Goal: Task Accomplishment & Management: Manage account settings

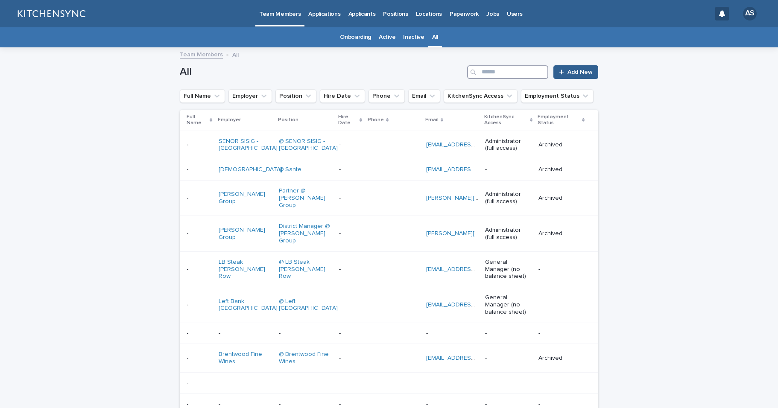
click at [498, 73] on input "Search" at bounding box center [507, 72] width 81 height 14
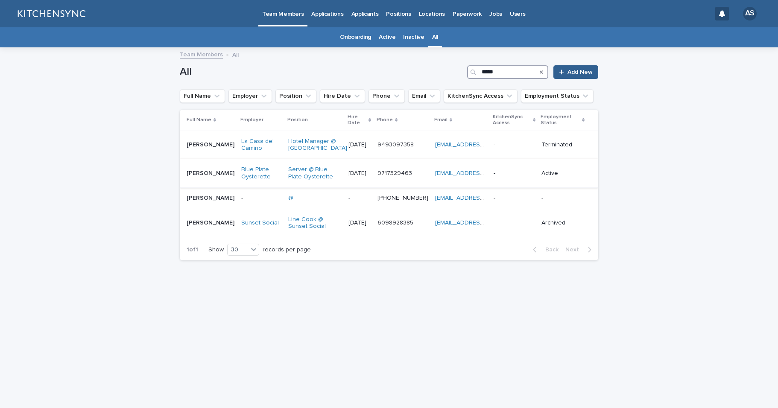
type input "****"
click at [211, 188] on td "[PERSON_NAME] [PERSON_NAME]" at bounding box center [209, 173] width 58 height 29
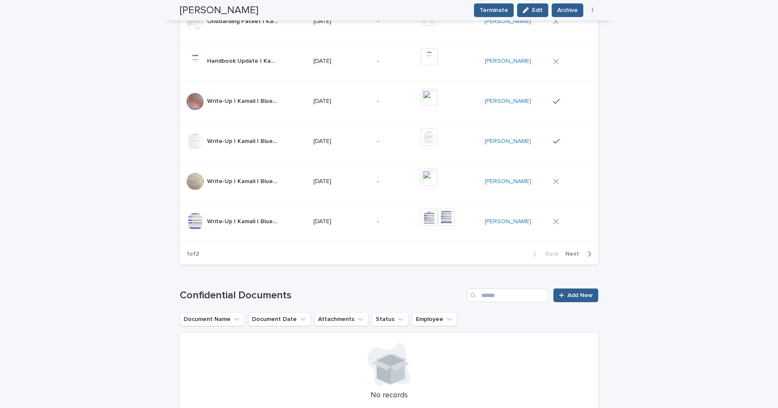
scroll to position [580, 0]
click at [584, 255] on div "button" at bounding box center [587, 254] width 7 height 8
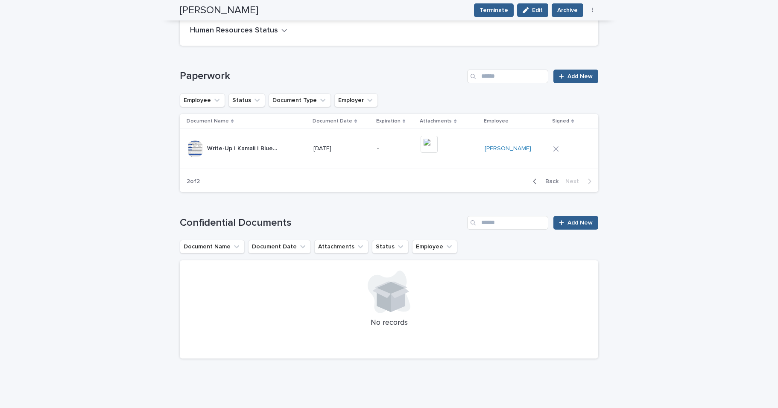
scroll to position [307, 0]
click at [320, 164] on td "[DATE]" at bounding box center [342, 149] width 64 height 40
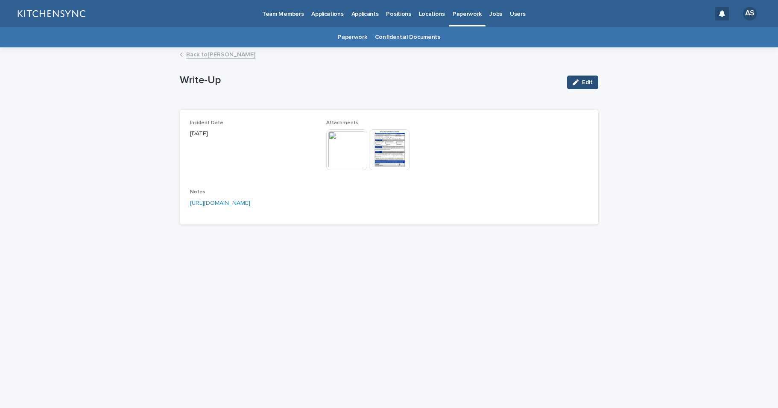
click at [578, 82] on icon "button" at bounding box center [576, 82] width 6 height 6
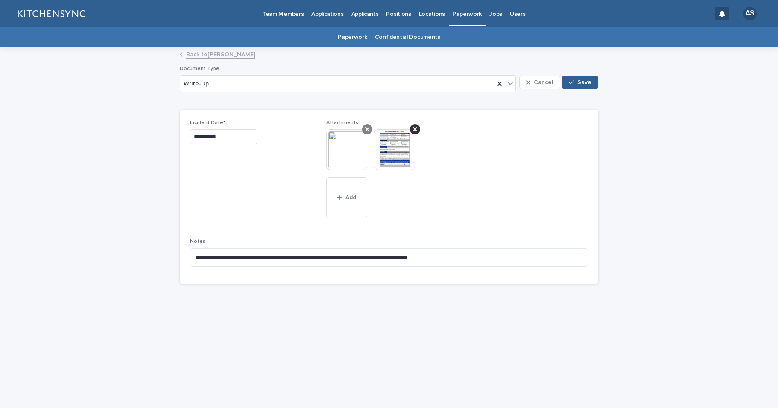
click at [368, 129] on icon at bounding box center [367, 129] width 4 height 7
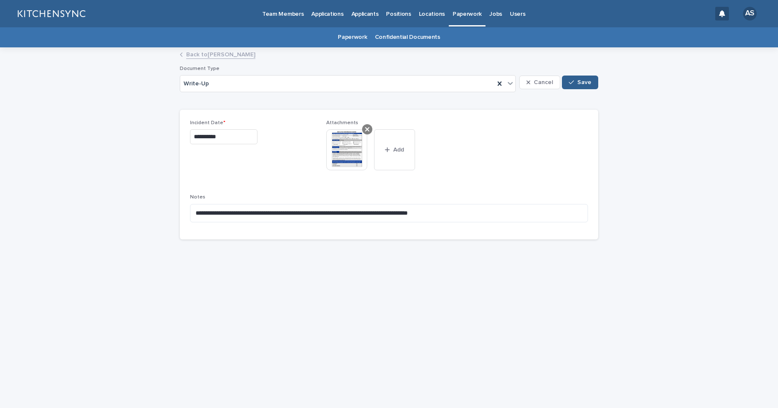
click at [365, 129] on icon at bounding box center [367, 129] width 4 height 7
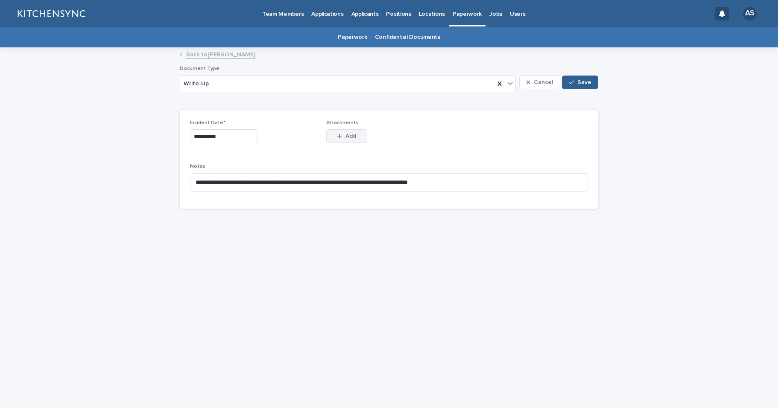
click at [352, 139] on button "Add" at bounding box center [346, 136] width 41 height 14
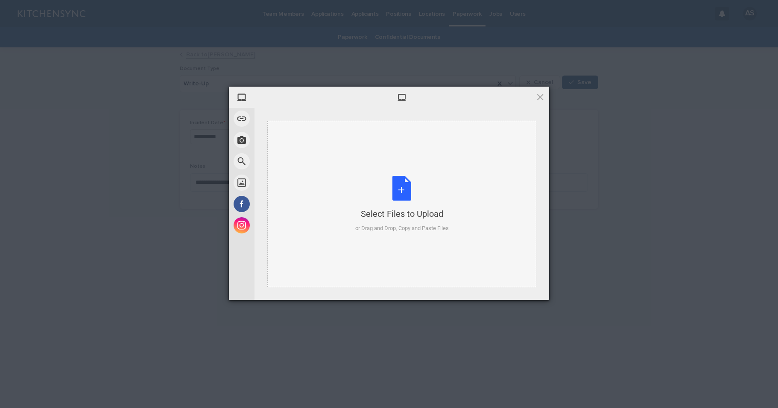
click at [395, 186] on div "Select Files to Upload or Drag and Drop, Copy and Paste Files" at bounding box center [402, 204] width 94 height 57
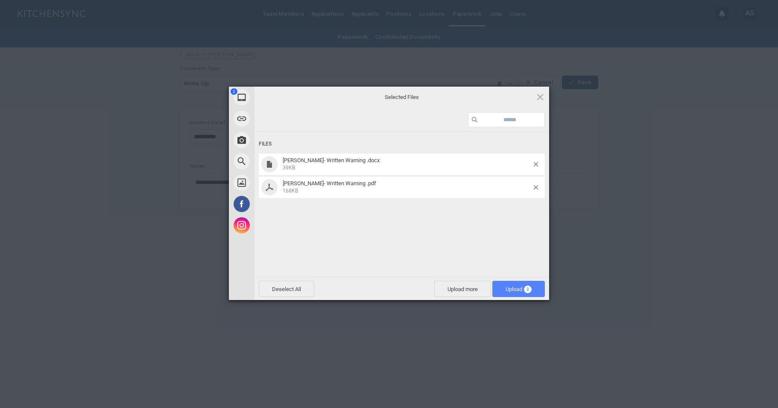
click at [523, 292] on span "Upload 2" at bounding box center [519, 289] width 26 height 6
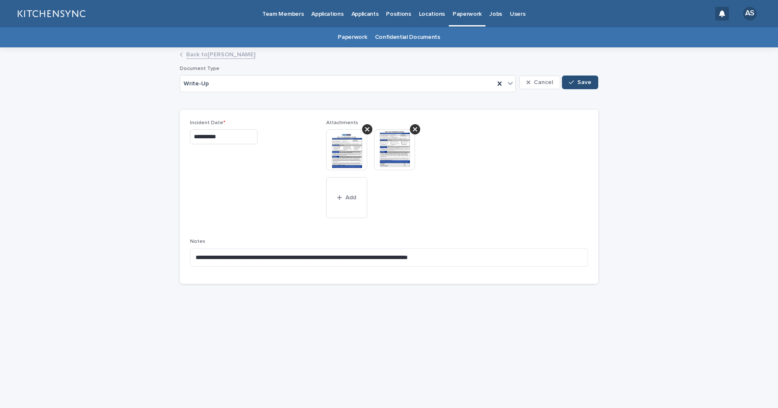
click at [592, 81] on button "Save" at bounding box center [580, 83] width 36 height 14
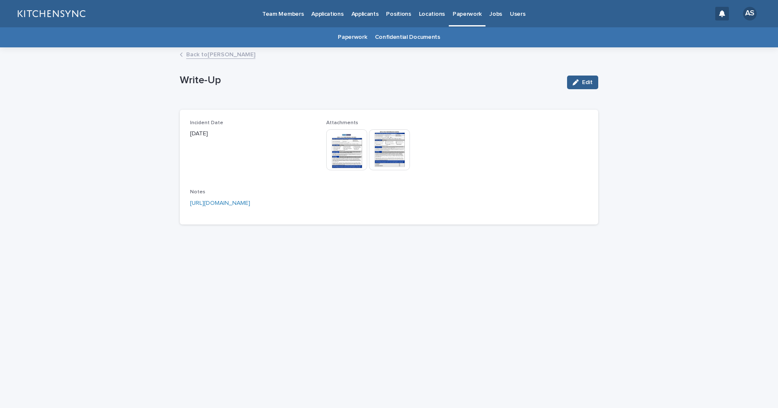
click at [218, 57] on link "Back to [PERSON_NAME]" at bounding box center [220, 54] width 69 height 10
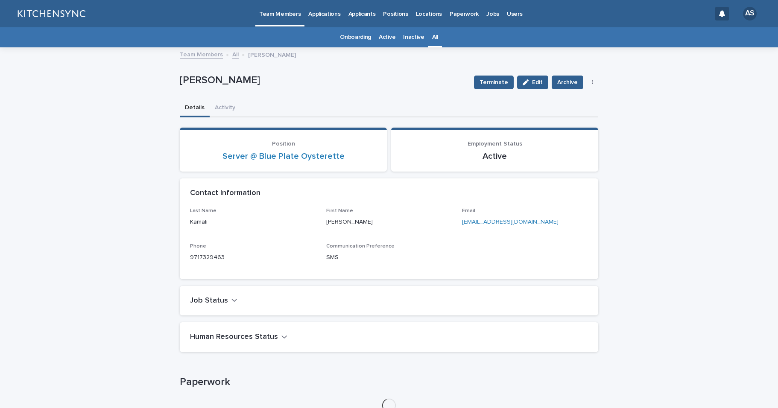
click at [432, 43] on link "All" at bounding box center [435, 37] width 6 height 20
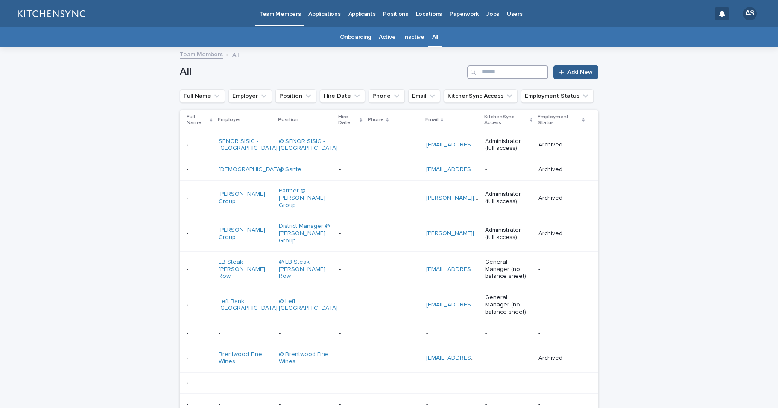
click at [524, 70] on input "Search" at bounding box center [507, 72] width 81 height 14
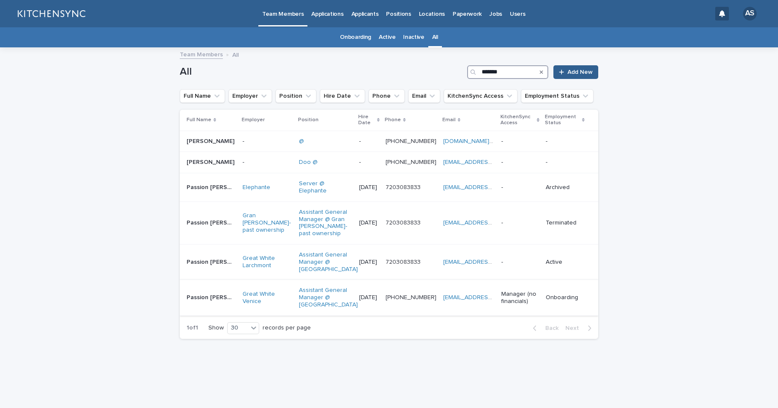
type input "*******"
click at [214, 307] on td "Passion [PERSON_NAME] Passion [PERSON_NAME]" at bounding box center [209, 297] width 59 height 35
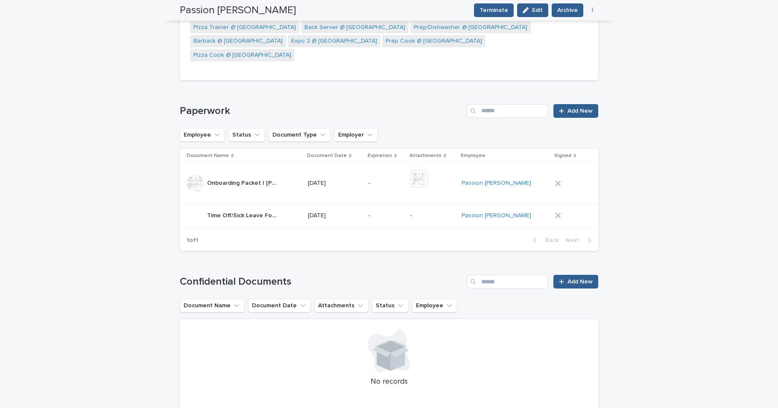
scroll to position [803, 0]
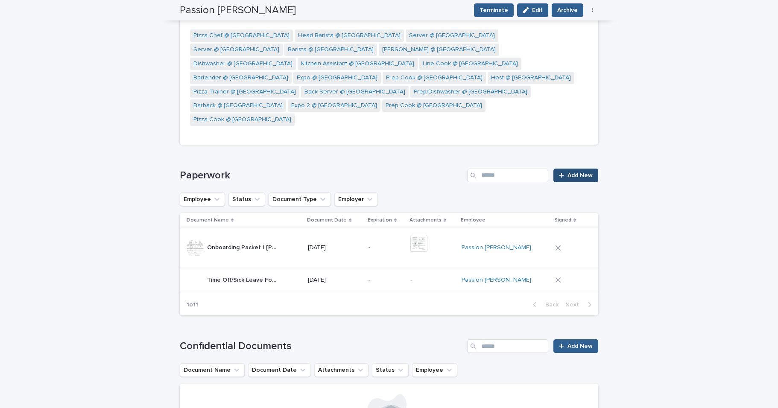
click at [575, 173] on span "Add New" at bounding box center [580, 176] width 25 height 6
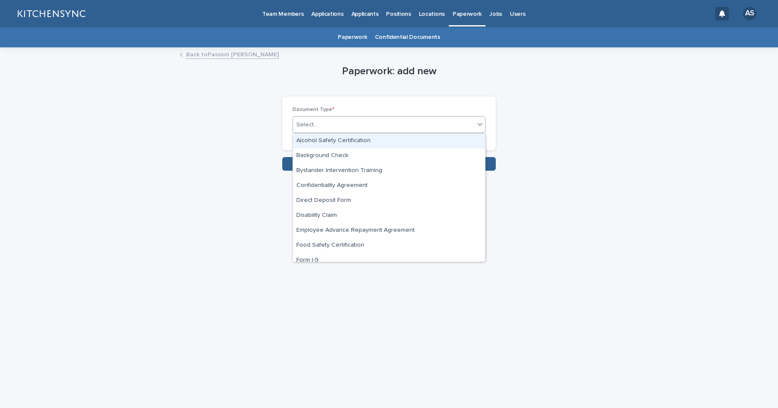
click at [350, 123] on div "Select..." at bounding box center [384, 125] width 182 height 14
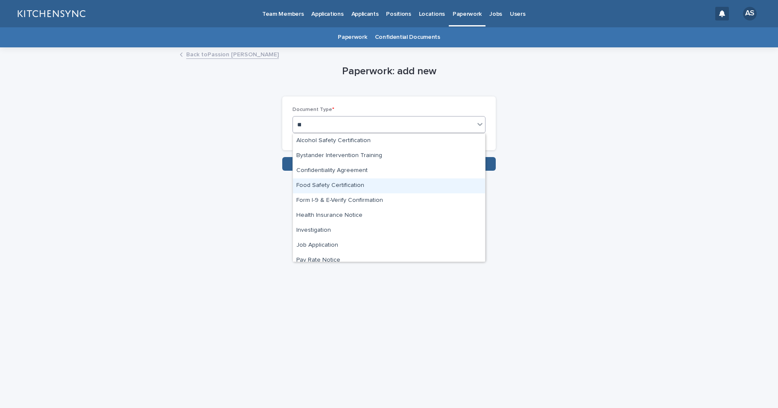
type input "****"
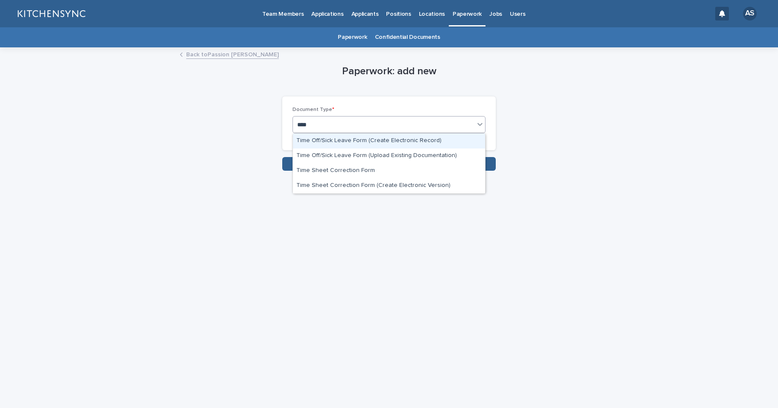
click at [335, 136] on div "Time Off/Sick Leave Form (Create Electronic Record)" at bounding box center [389, 141] width 192 height 15
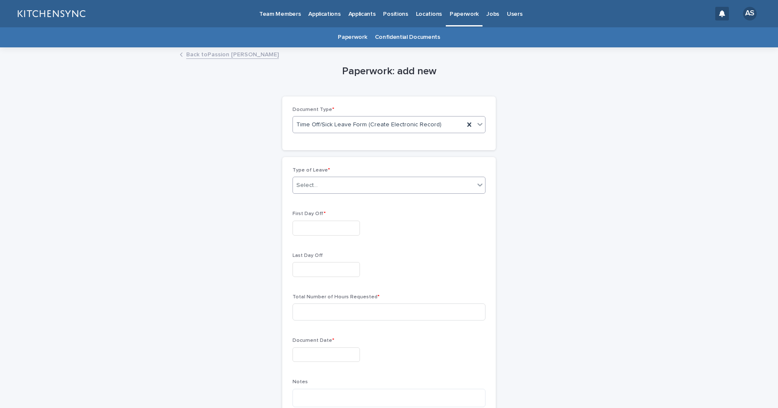
click at [327, 192] on div "Select..." at bounding box center [384, 186] width 182 height 14
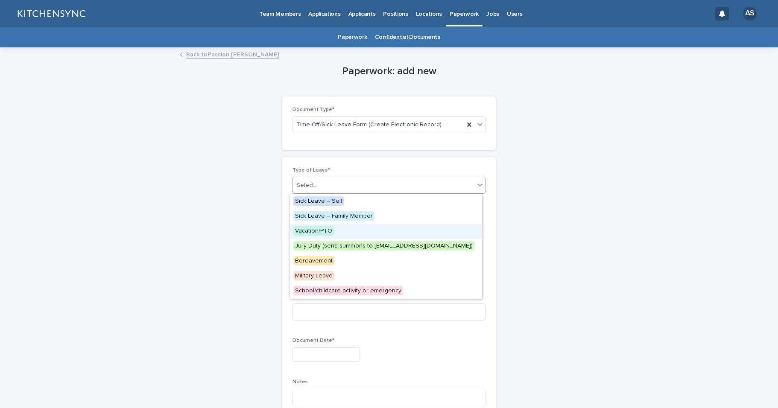
click at [328, 229] on span "Vacation/PTO" at bounding box center [314, 230] width 41 height 9
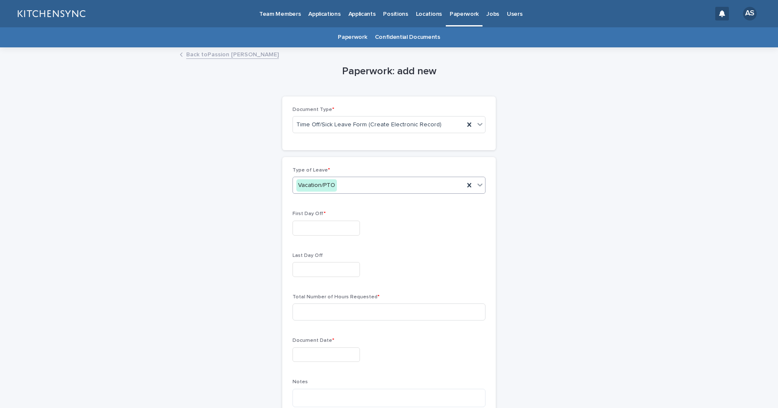
click at [335, 235] on div "First Day Off *" at bounding box center [389, 226] width 193 height 31
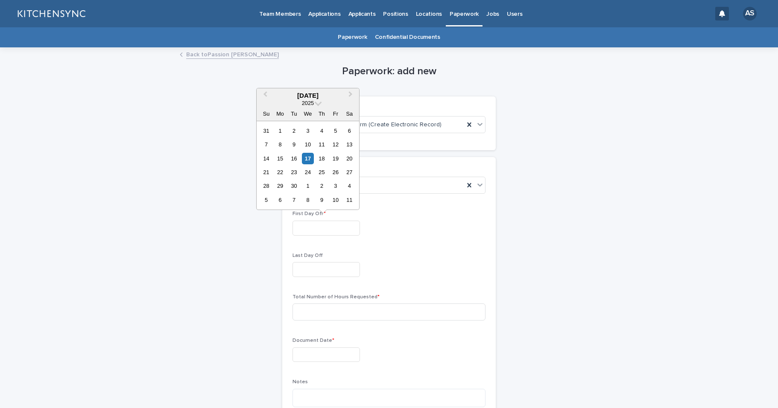
click at [333, 229] on input "text" at bounding box center [327, 228] width 68 height 15
click at [349, 97] on button "Next Month" at bounding box center [352, 96] width 14 height 14
click at [333, 174] on div "24" at bounding box center [336, 173] width 12 height 12
type input "**********"
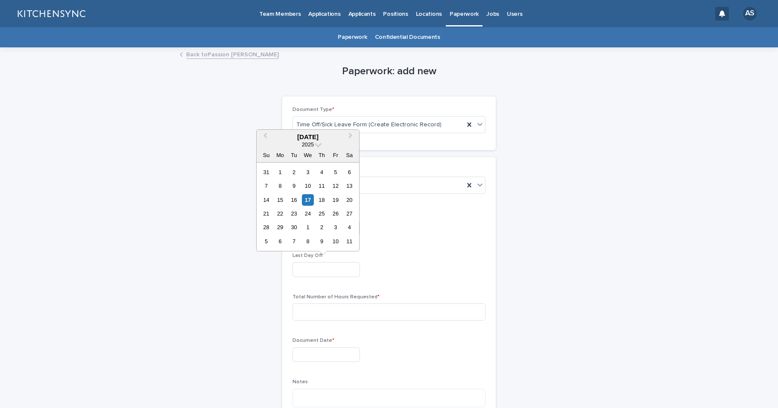
click at [322, 271] on input "text" at bounding box center [327, 269] width 68 height 15
click at [351, 137] on span "Next Month" at bounding box center [351, 137] width 0 height 12
click at [309, 188] on div "5" at bounding box center [308, 186] width 12 height 12
type input "**********"
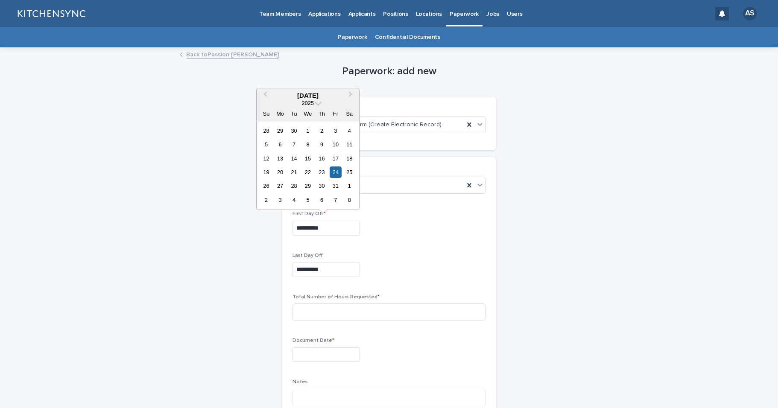
click at [335, 226] on input "**********" at bounding box center [327, 228] width 68 height 15
click at [367, 314] on input at bounding box center [389, 312] width 193 height 17
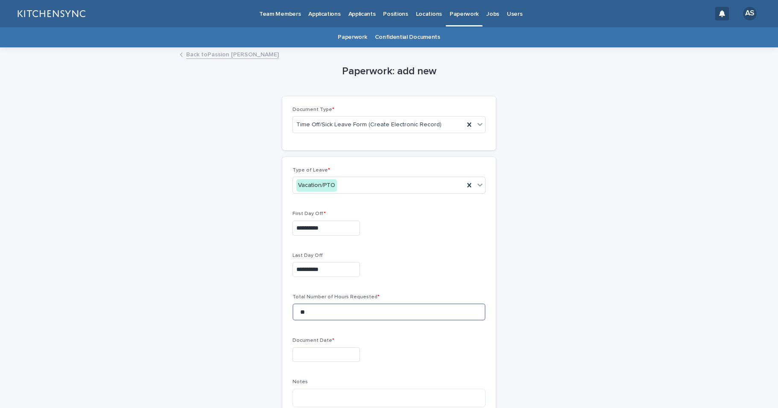
type input "**"
click at [339, 357] on input "text" at bounding box center [327, 355] width 68 height 15
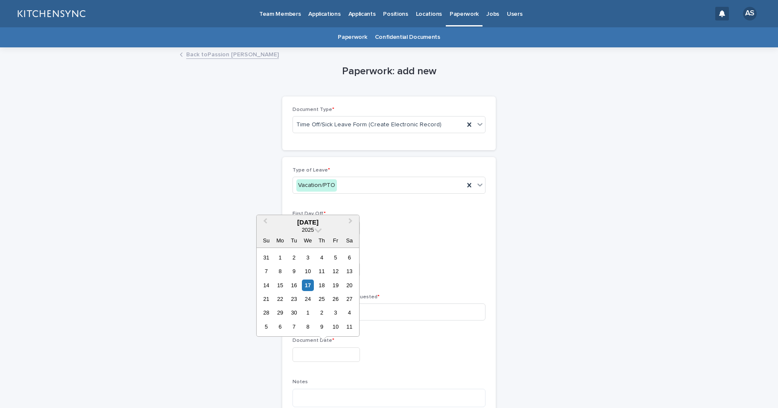
click at [304, 283] on div "17" at bounding box center [308, 286] width 12 height 12
type input "**********"
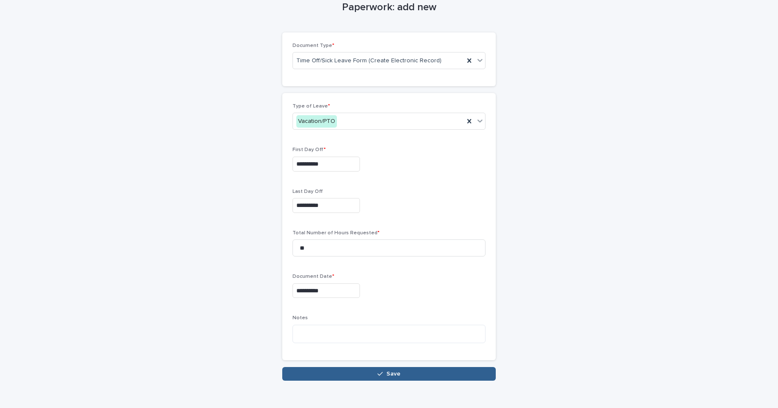
scroll to position [79, 0]
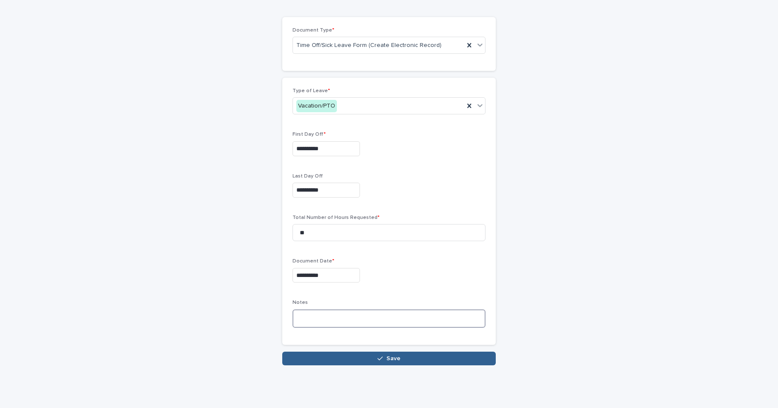
click at [314, 318] on textarea at bounding box center [389, 319] width 193 height 18
paste textarea "**********"
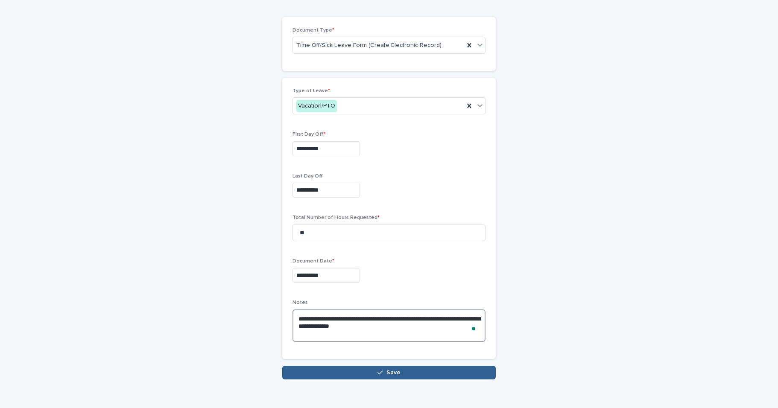
type textarea "**********"
click at [427, 282] on div "**********" at bounding box center [389, 275] width 193 height 15
click at [393, 371] on span "Save" at bounding box center [394, 373] width 14 height 6
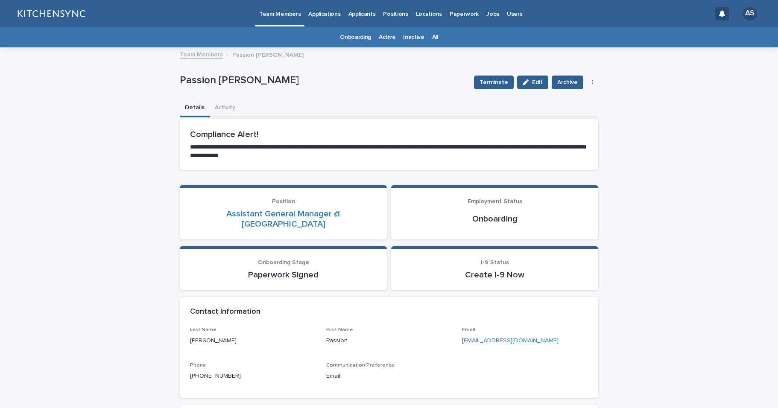
click at [432, 39] on link "All" at bounding box center [435, 37] width 6 height 20
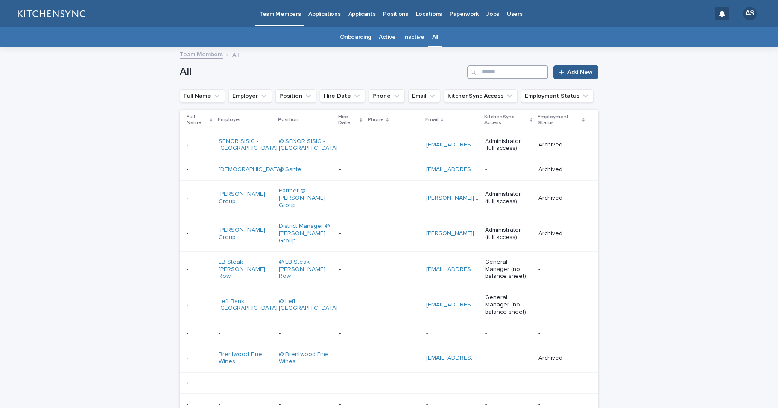
click at [524, 68] on input "Search" at bounding box center [507, 72] width 81 height 14
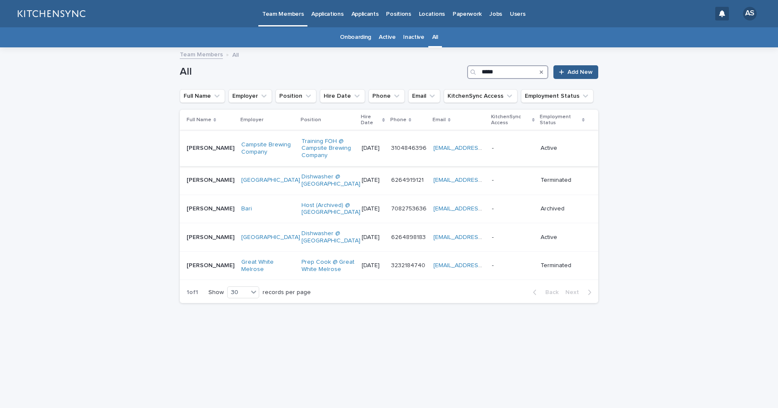
type input "*****"
click at [213, 157] on td "[PERSON_NAME] [PERSON_NAME]" at bounding box center [209, 148] width 58 height 35
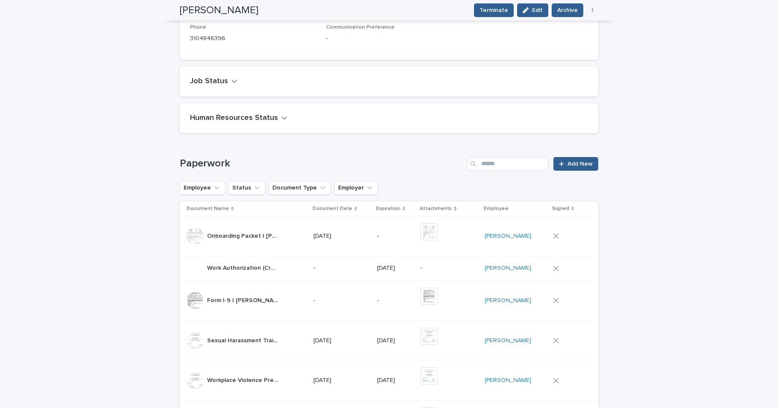
scroll to position [236, 0]
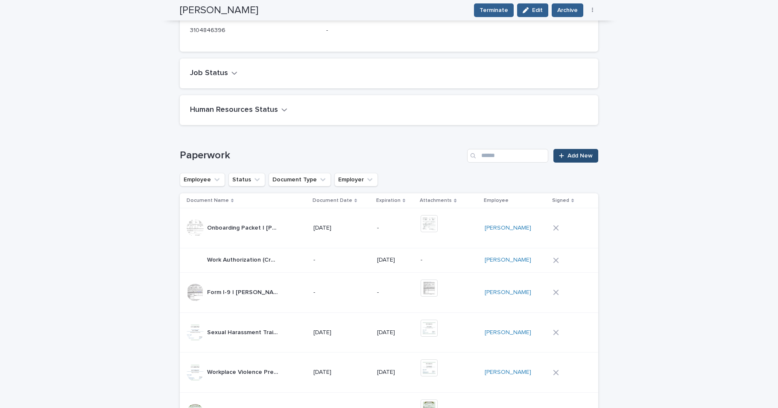
click at [559, 153] on icon at bounding box center [561, 156] width 5 height 6
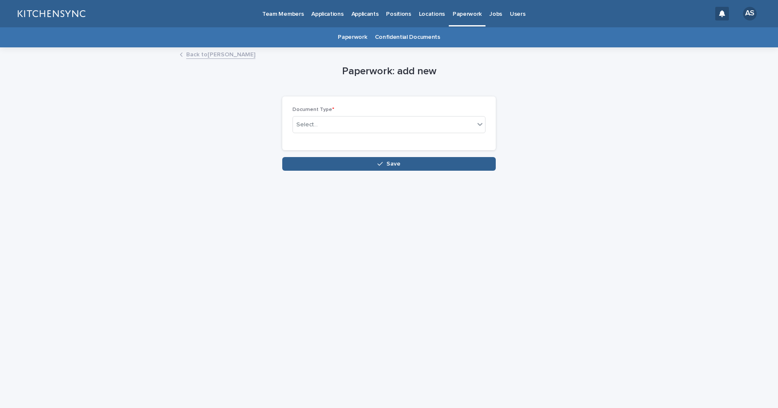
click at [354, 133] on div "Document Type * Select..." at bounding box center [389, 123] width 193 height 33
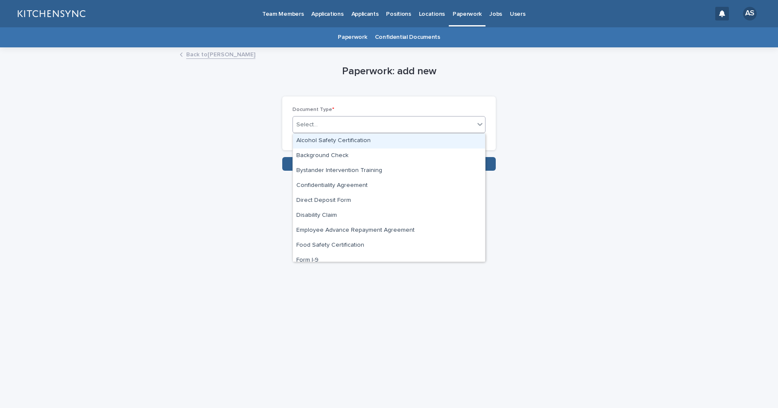
click at [349, 127] on div "Select..." at bounding box center [384, 125] width 182 height 14
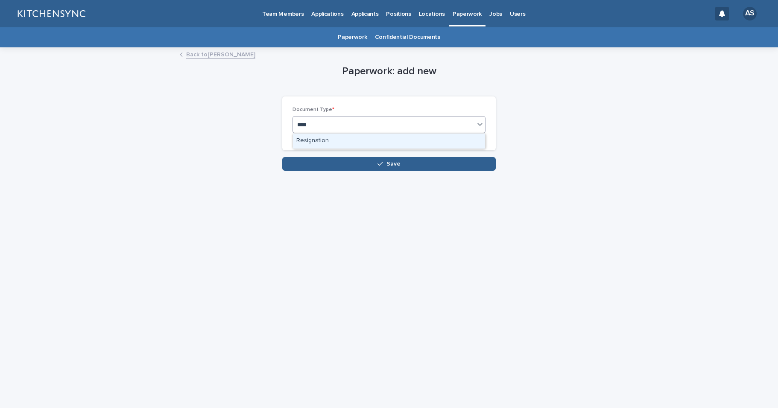
type input "*****"
click at [349, 144] on div "Resignation" at bounding box center [389, 141] width 192 height 15
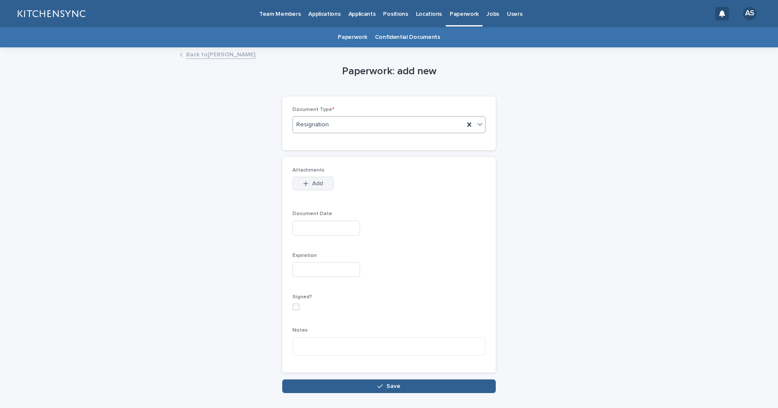
click at [317, 185] on span "Add" at bounding box center [317, 184] width 11 height 6
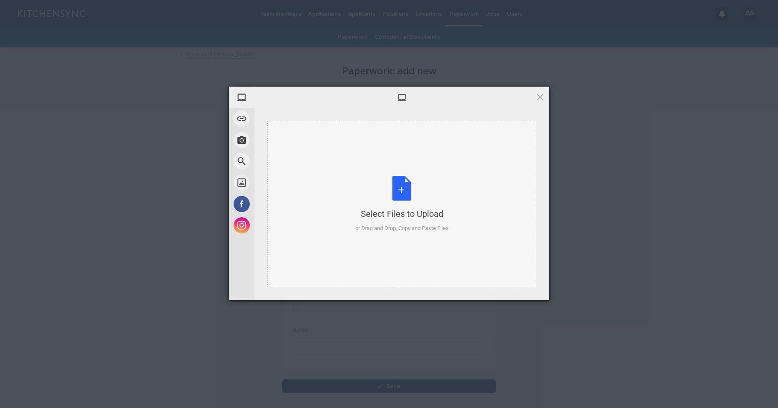
click at [401, 193] on div "Select Files to Upload or Drag and Drop, Copy and Paste Files" at bounding box center [402, 204] width 94 height 57
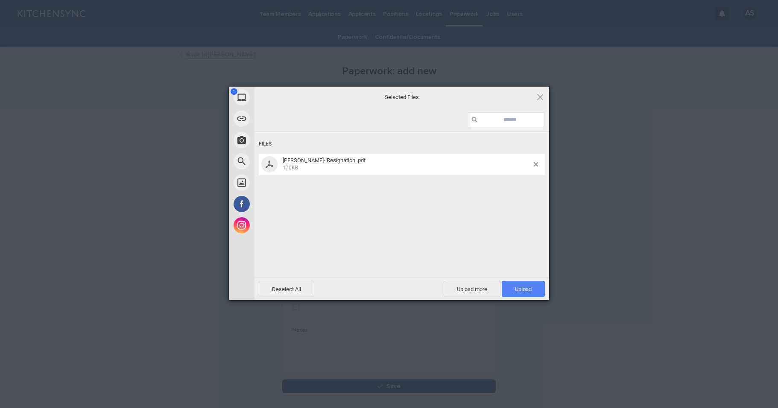
click at [531, 286] on span "Upload 1" at bounding box center [523, 289] width 17 height 6
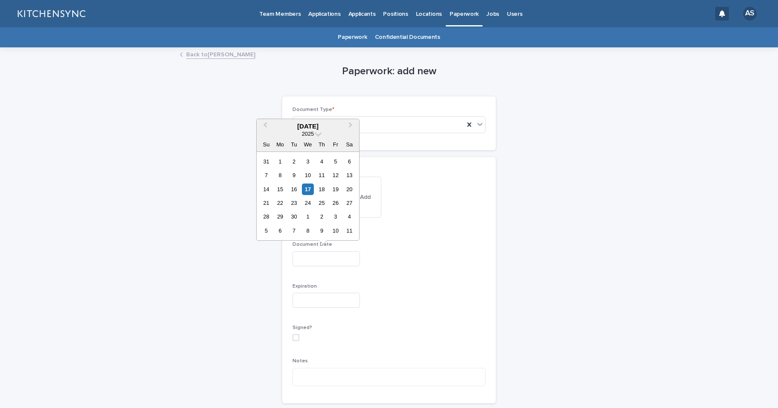
click at [311, 259] on input "text" at bounding box center [327, 259] width 68 height 15
click at [295, 188] on div "16" at bounding box center [294, 190] width 12 height 12
type input "**********"
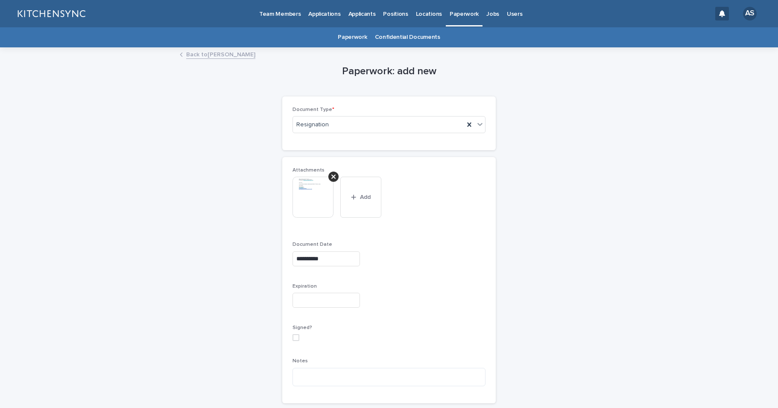
click at [305, 296] on input "text" at bounding box center [327, 300] width 68 height 15
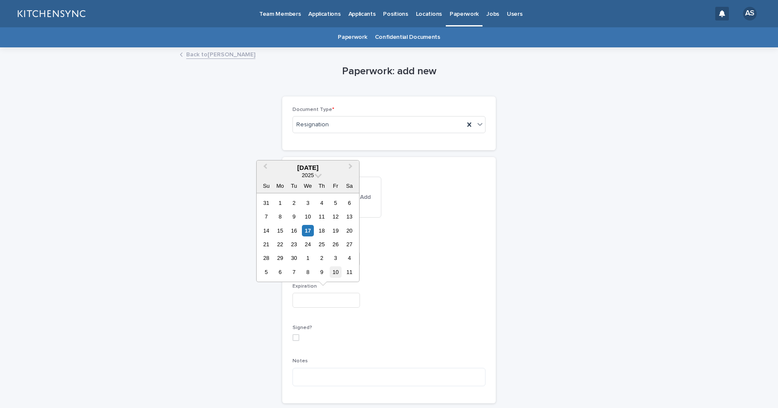
click at [338, 275] on div "10" at bounding box center [336, 273] width 12 height 12
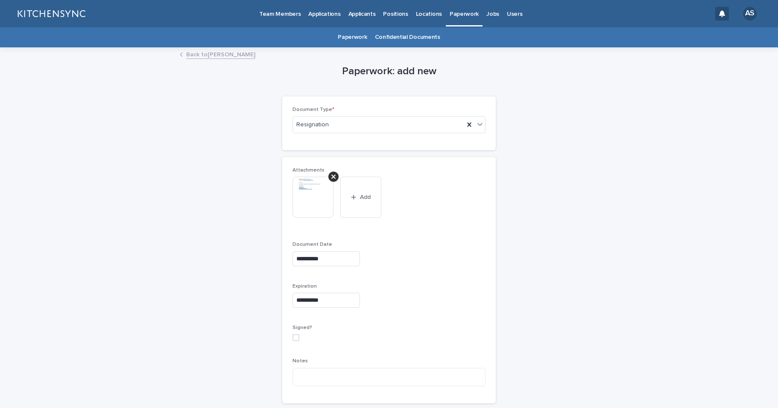
click at [395, 295] on div "**********" at bounding box center [389, 300] width 193 height 15
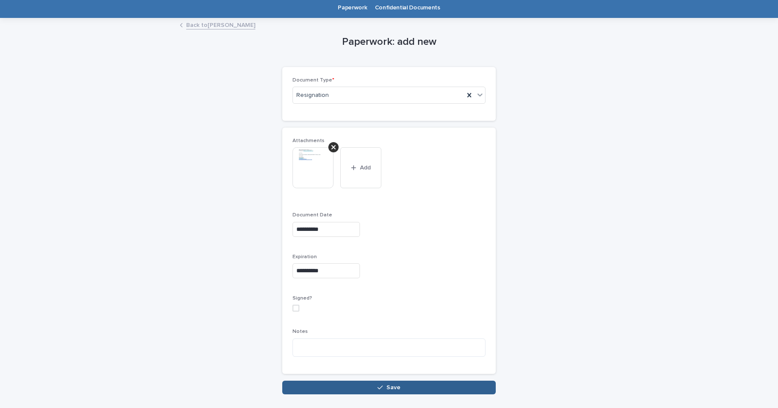
scroll to position [34, 0]
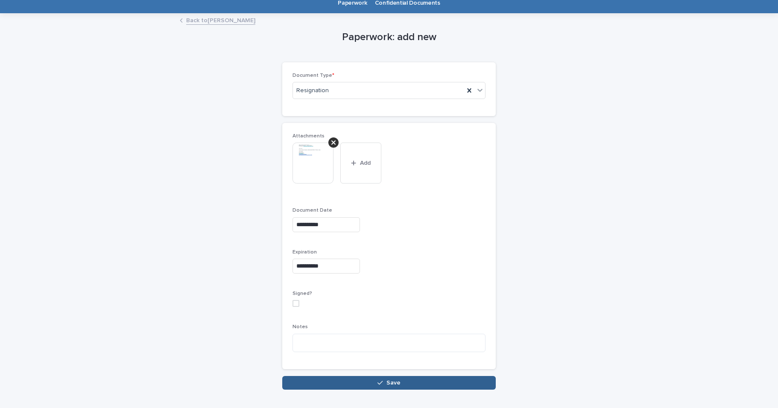
click at [336, 267] on input "**********" at bounding box center [327, 266] width 68 height 15
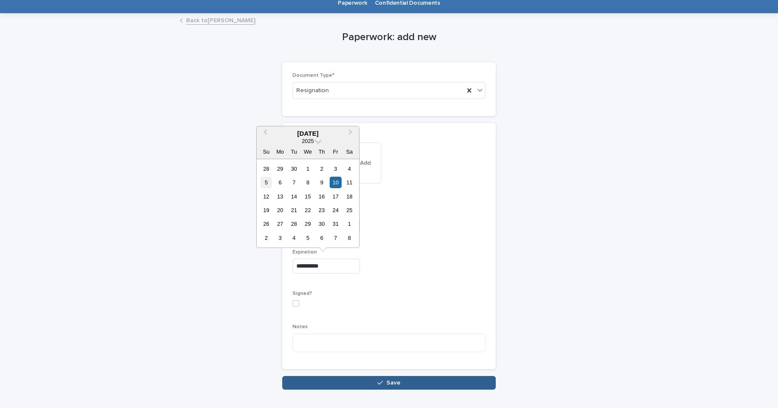
click at [264, 181] on div "5" at bounding box center [267, 183] width 12 height 12
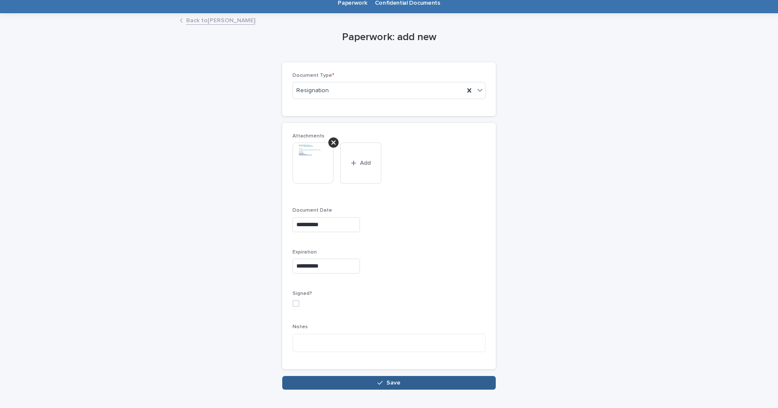
type input "**********"
click at [443, 311] on div "Signed?" at bounding box center [389, 302] width 193 height 23
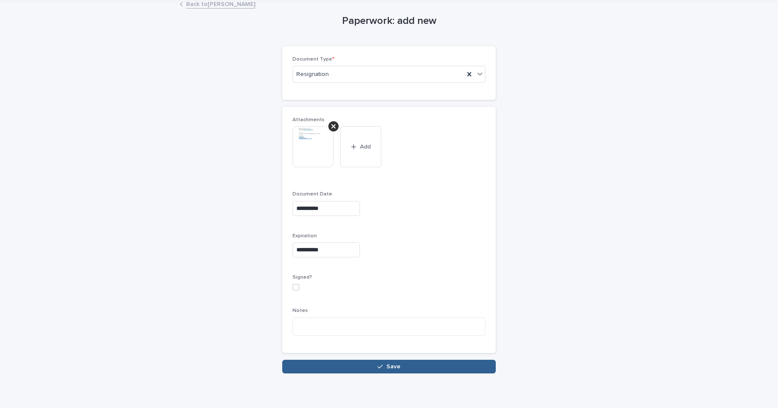
scroll to position [53, 0]
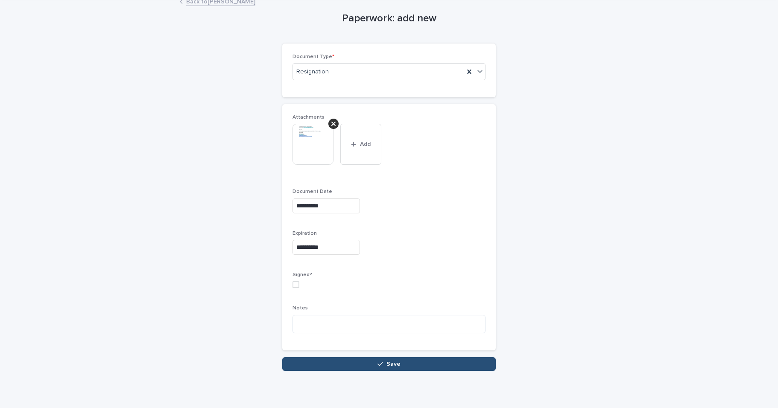
click at [411, 366] on button "Save" at bounding box center [389, 365] width 214 height 14
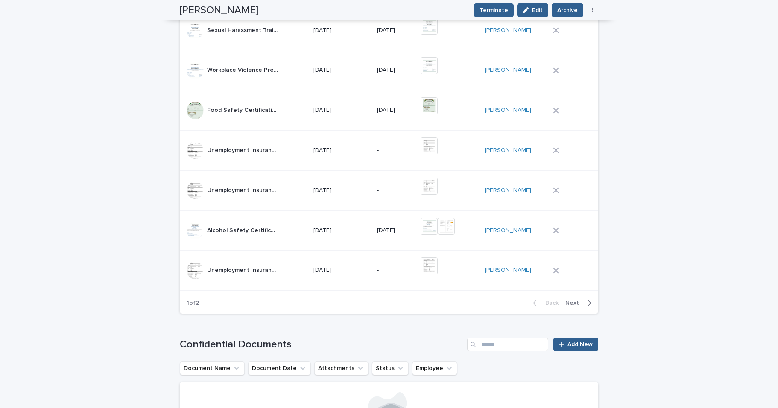
scroll to position [580, 0]
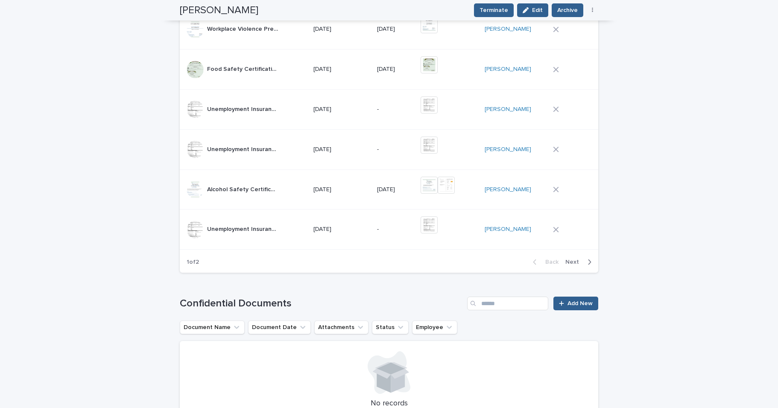
click at [572, 259] on span "Next" at bounding box center [575, 262] width 19 height 6
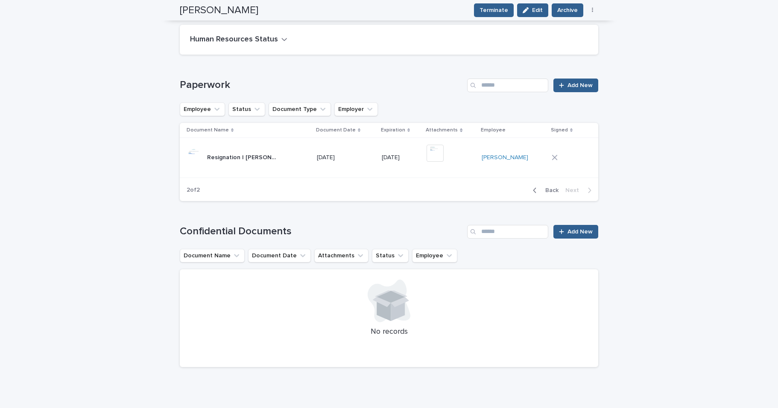
click at [297, 160] on td "Resignation | [PERSON_NAME] | Campsite Brewing Company Resignation | [PERSON_NA…" at bounding box center [247, 158] width 134 height 40
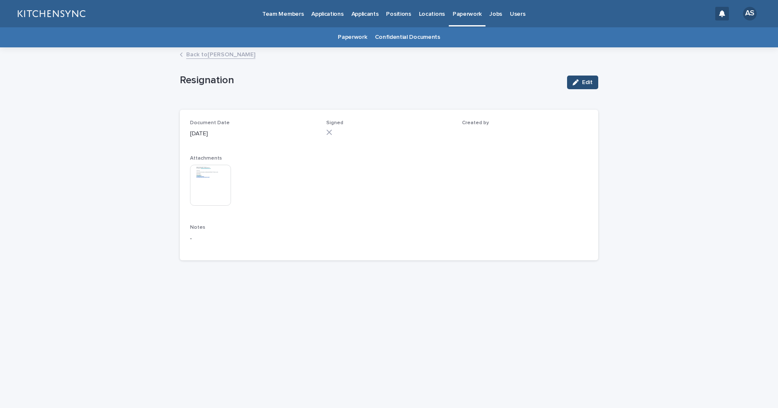
click at [591, 85] on span "Edit" at bounding box center [587, 82] width 11 height 6
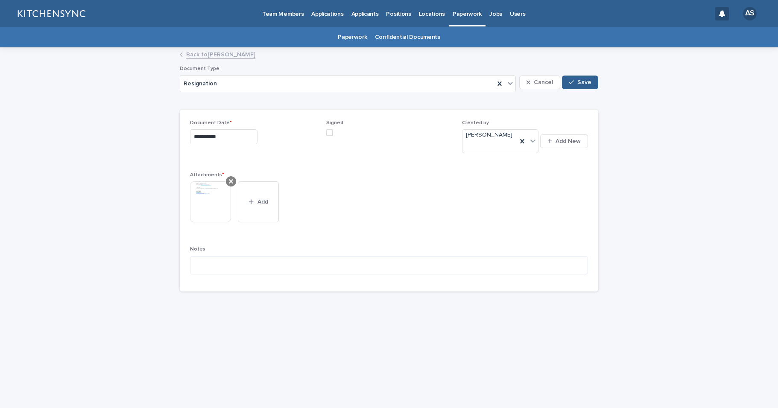
click at [234, 177] on div at bounding box center [231, 181] width 10 height 10
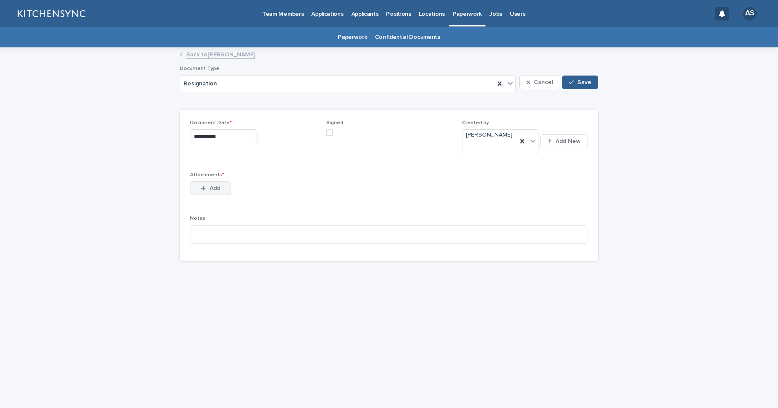
click at [220, 187] on button "Add" at bounding box center [210, 189] width 41 height 14
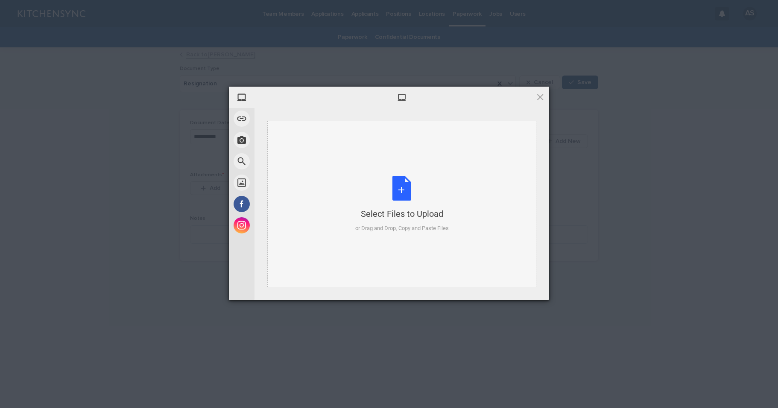
click at [399, 194] on div "Select Files to Upload or Drag and Drop, Copy and Paste Files" at bounding box center [402, 204] width 94 height 57
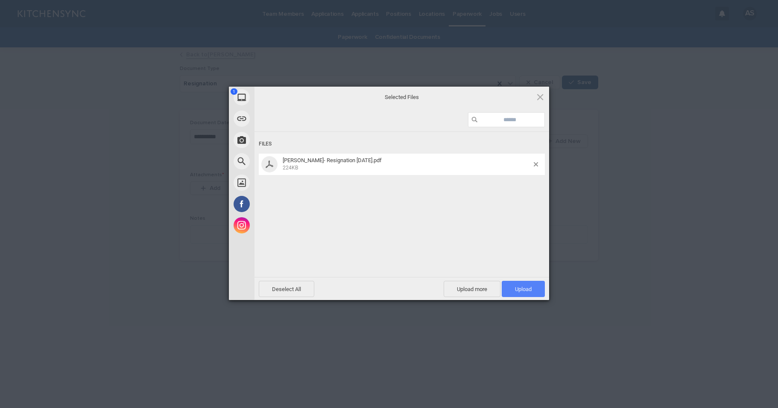
click at [533, 295] on span "Upload 1" at bounding box center [523, 289] width 43 height 16
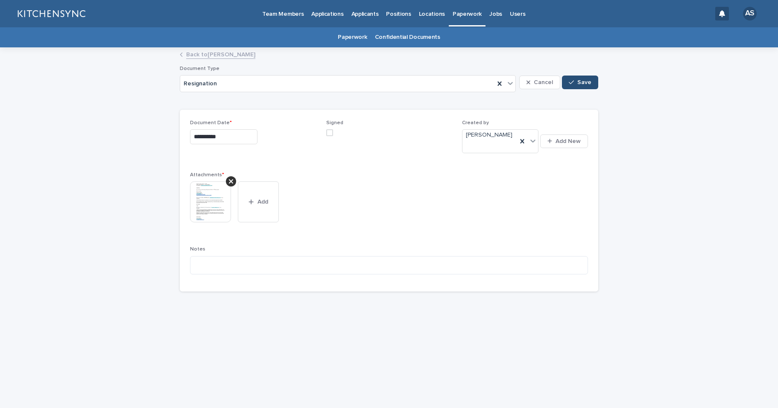
click at [575, 82] on div "button" at bounding box center [573, 82] width 9 height 6
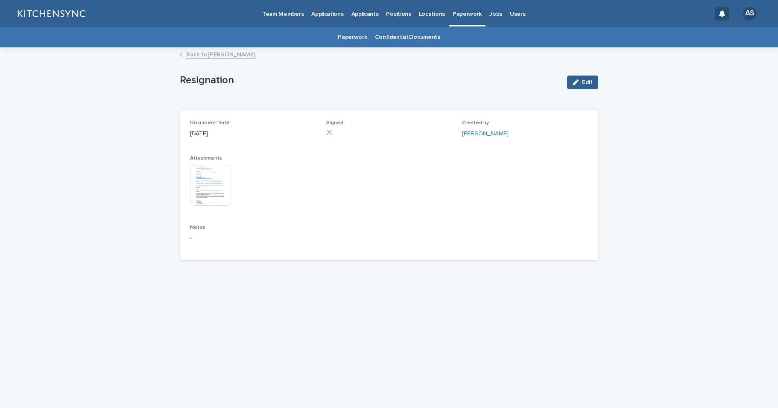
click at [236, 54] on link "Back to [PERSON_NAME]" at bounding box center [220, 54] width 69 height 10
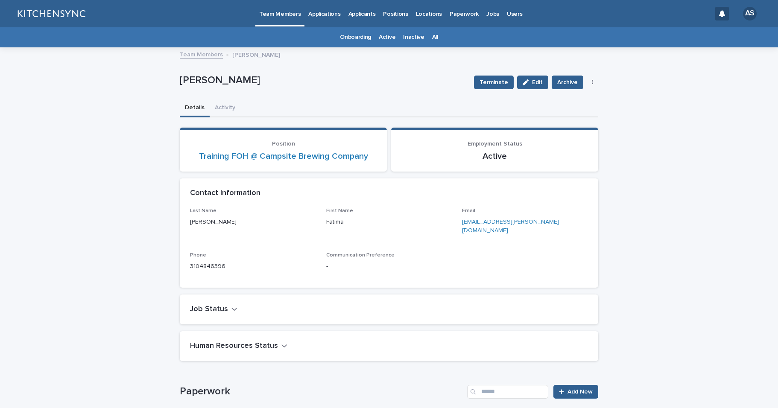
click at [432, 39] on link "All" at bounding box center [435, 37] width 6 height 20
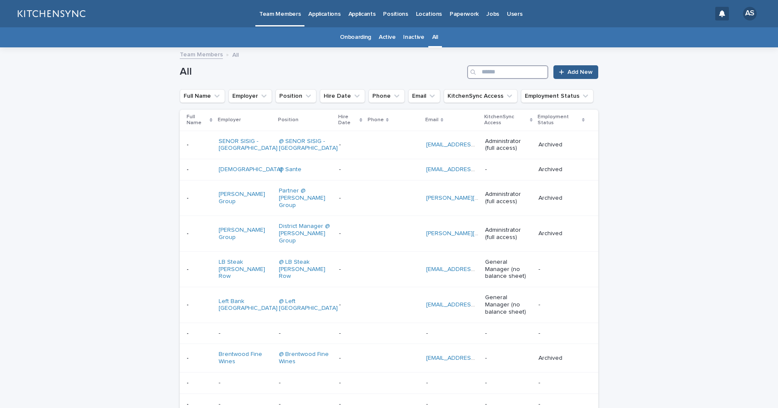
click at [511, 75] on input "Search" at bounding box center [507, 72] width 81 height 14
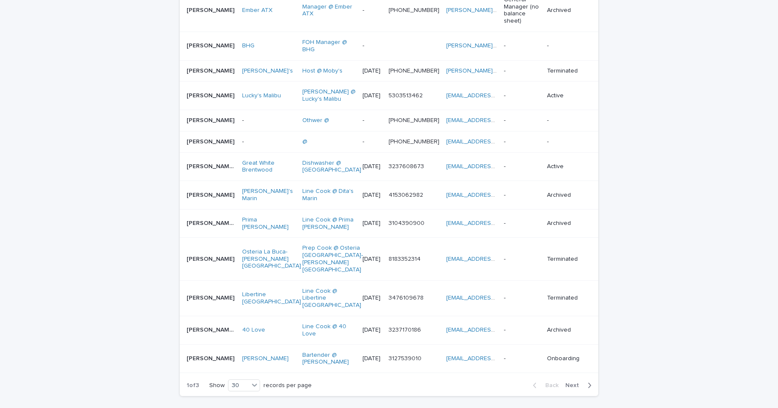
scroll to position [655, 0]
type input "*****"
click at [223, 180] on td "[PERSON_NAME] [PERSON_NAME] [PERSON_NAME] [PERSON_NAME]" at bounding box center [209, 165] width 59 height 29
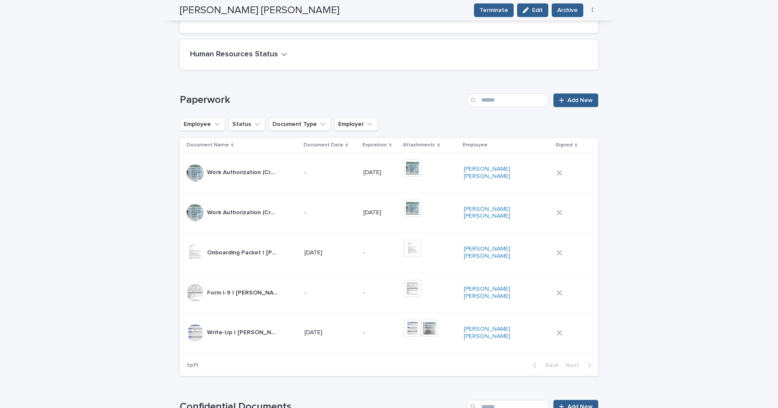
scroll to position [285, 0]
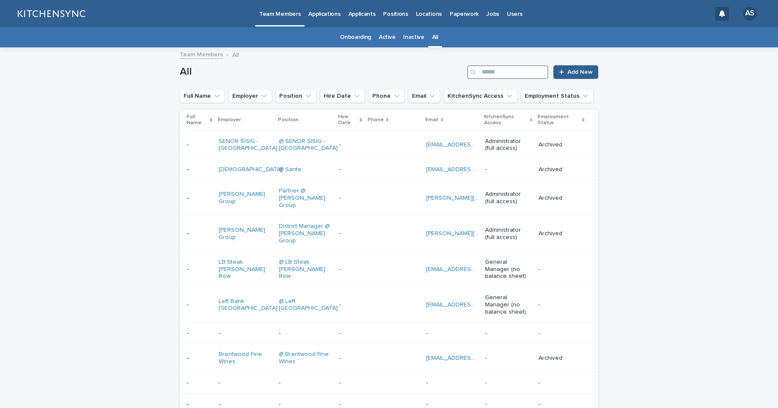
click at [500, 73] on input "Search" at bounding box center [507, 72] width 81 height 14
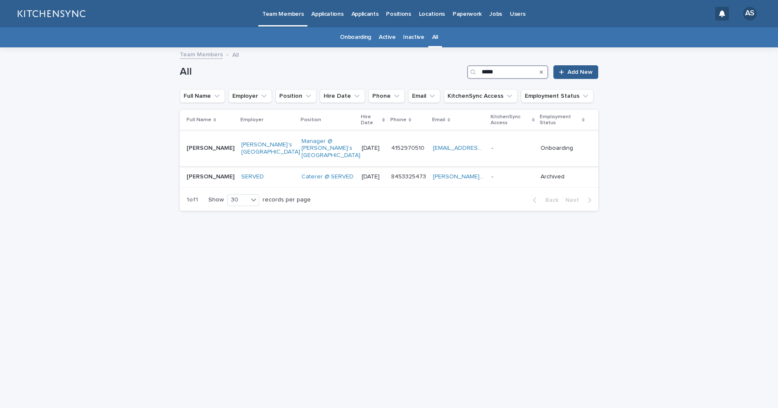
type input "*****"
click at [213, 152] on td "[PERSON_NAME] [PERSON_NAME]" at bounding box center [209, 148] width 58 height 35
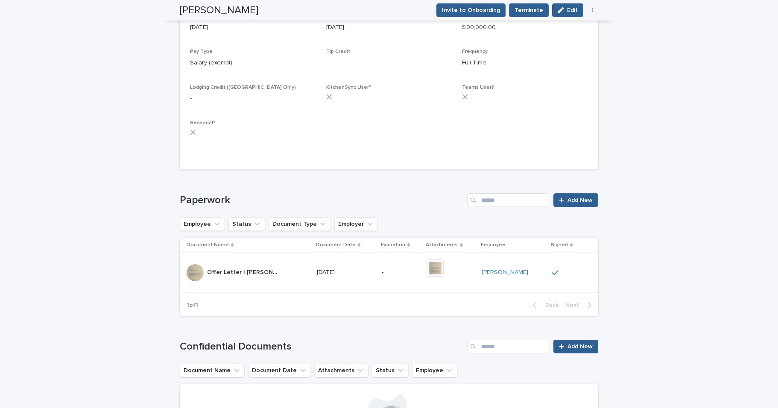
scroll to position [478, 0]
click at [402, 325] on div "Loading... Saving… Confidential Documents Add New Document Name Document Date A…" at bounding box center [389, 408] width 419 height 167
click at [348, 178] on div "Loading... Saving… Paperwork Add New Employee Status Document Type Employer Doc…" at bounding box center [389, 251] width 419 height 147
click at [376, 178] on div "Loading... Saving… Paperwork Add New Employee Status Document Type Employer Doc…" at bounding box center [389, 251] width 419 height 147
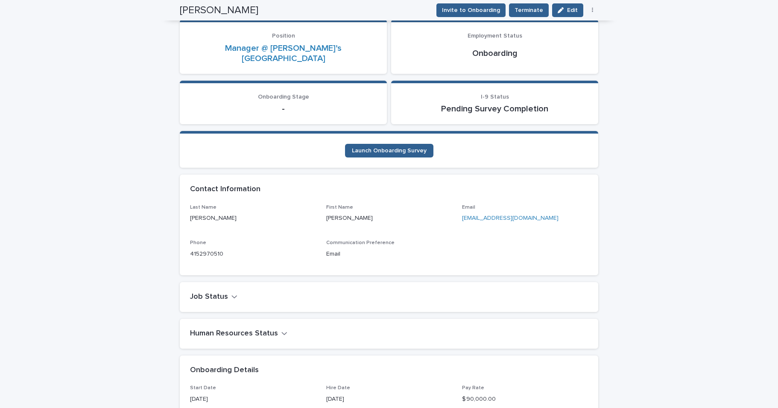
scroll to position [45, 0]
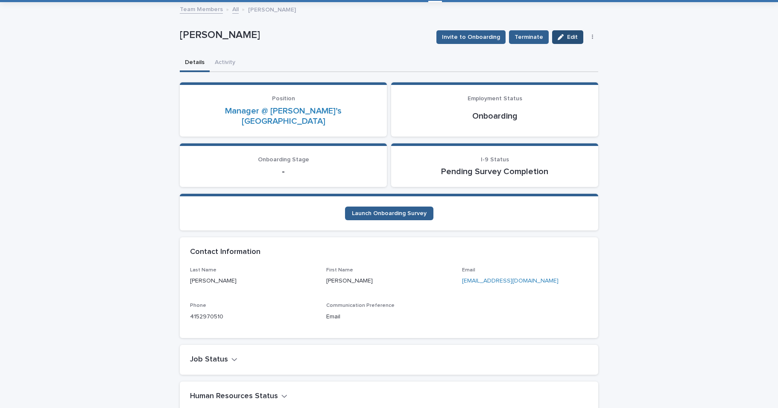
click at [567, 36] on span "Edit" at bounding box center [572, 37] width 11 height 6
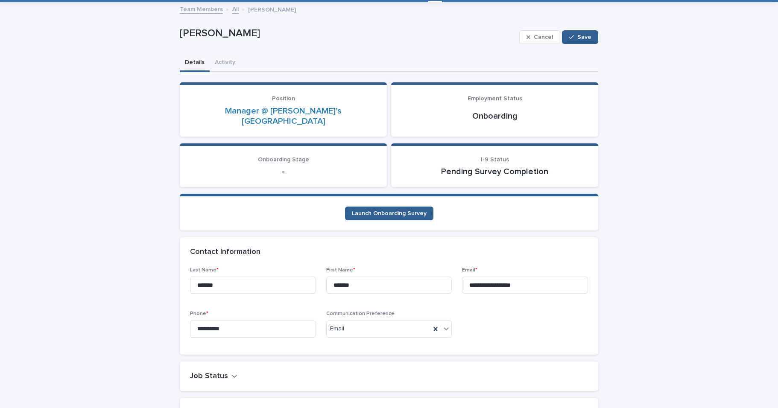
drag, startPoint x: 538, startPoint y: 38, endPoint x: 563, endPoint y: 88, distance: 55.8
click at [538, 38] on span "Cancel" at bounding box center [543, 37] width 19 height 6
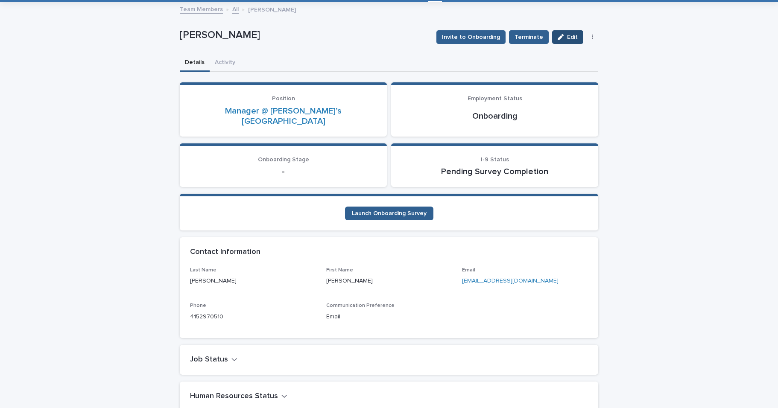
click at [562, 37] on div "button" at bounding box center [562, 37] width 9 height 6
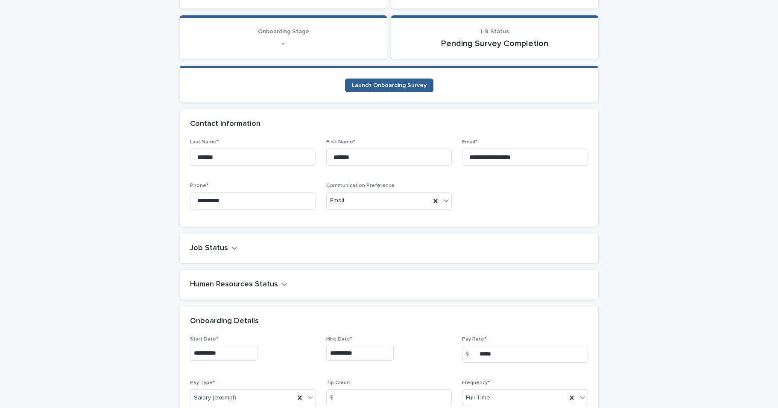
scroll to position [186, 0]
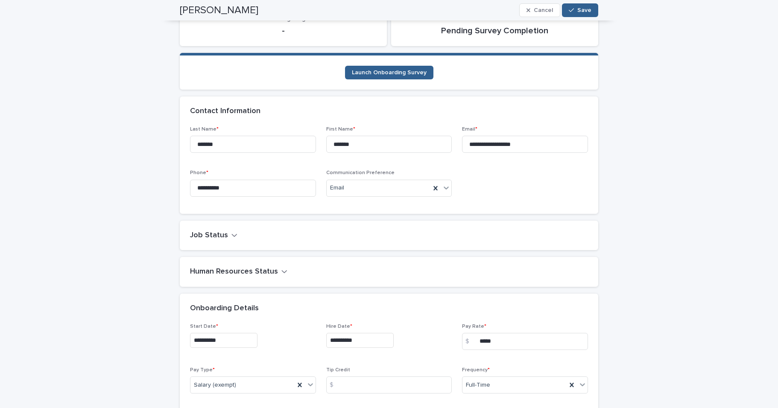
click at [232, 232] on icon "button" at bounding box center [235, 236] width 6 height 8
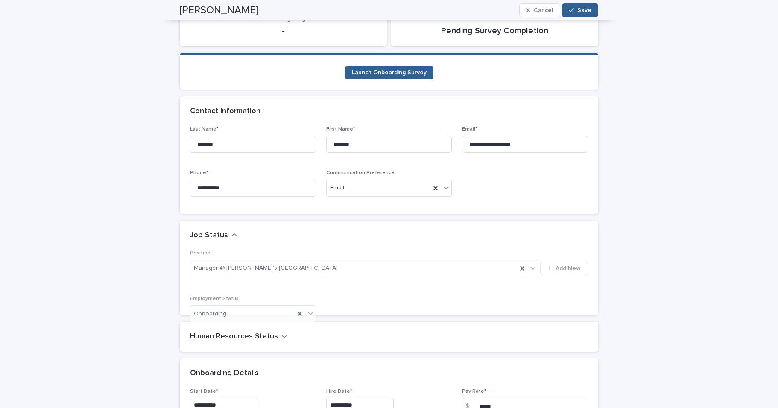
scroll to position [231, 0]
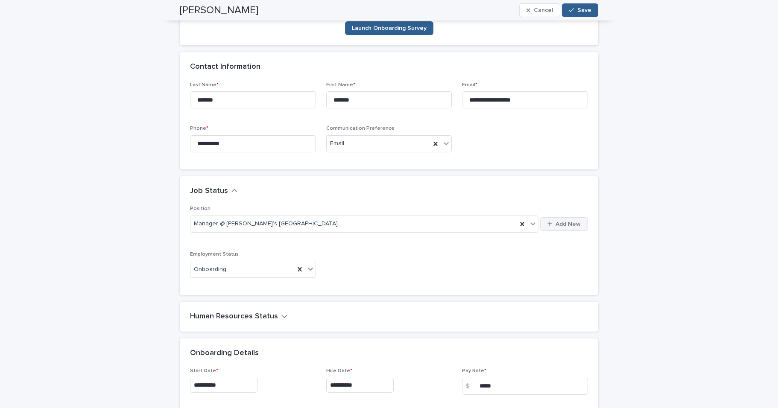
click at [559, 221] on span "Add New" at bounding box center [568, 224] width 25 height 6
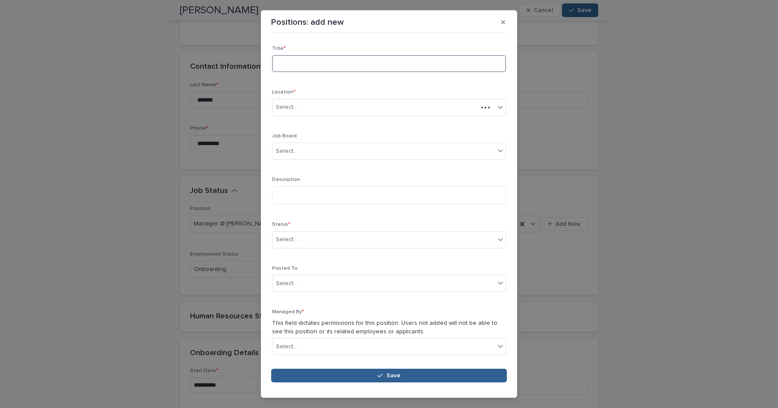
click at [299, 60] on input at bounding box center [389, 63] width 234 height 17
drag, startPoint x: 313, startPoint y: 66, endPoint x: 317, endPoint y: 66, distance: 4.3
click at [314, 66] on input "**********" at bounding box center [389, 63] width 234 height 17
click at [354, 65] on input "**********" at bounding box center [389, 63] width 234 height 17
type input "**********"
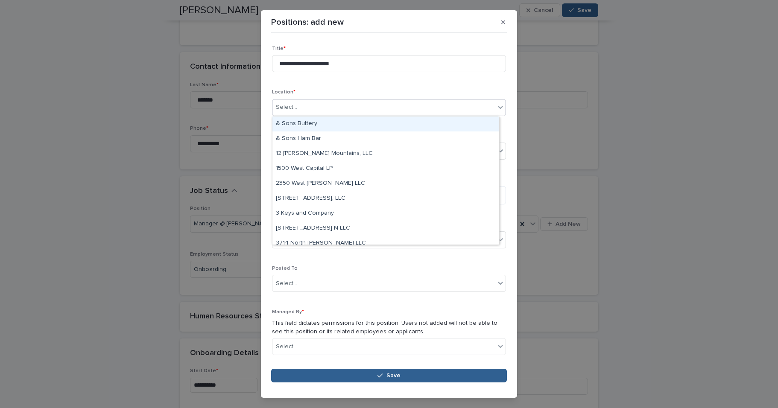
click at [337, 111] on div "Select..." at bounding box center [384, 107] width 223 height 14
type input "****"
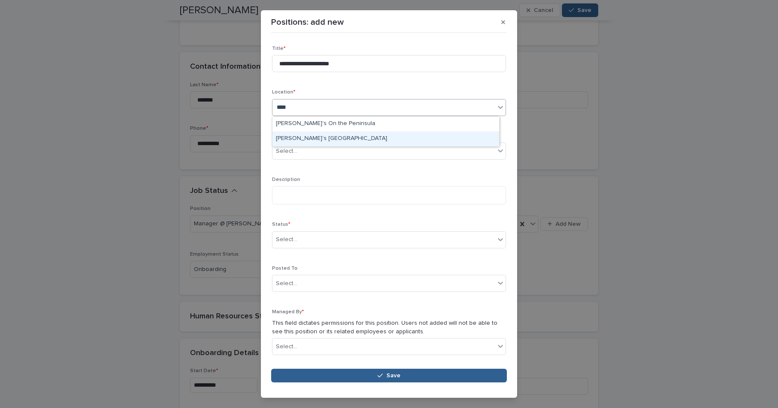
click at [377, 139] on div "[PERSON_NAME]’s [GEOGRAPHIC_DATA]" at bounding box center [386, 139] width 227 height 15
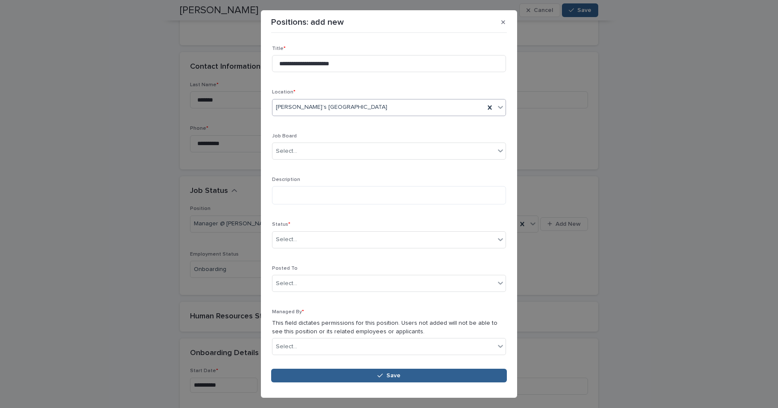
click at [351, 179] on p "Description" at bounding box center [389, 180] width 234 height 6
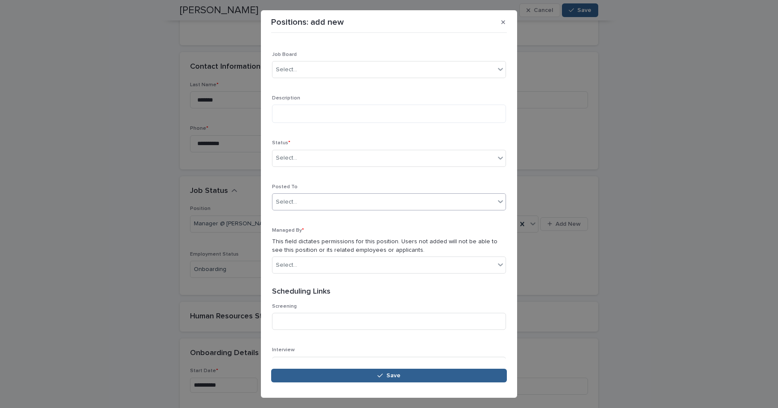
scroll to position [92, 0]
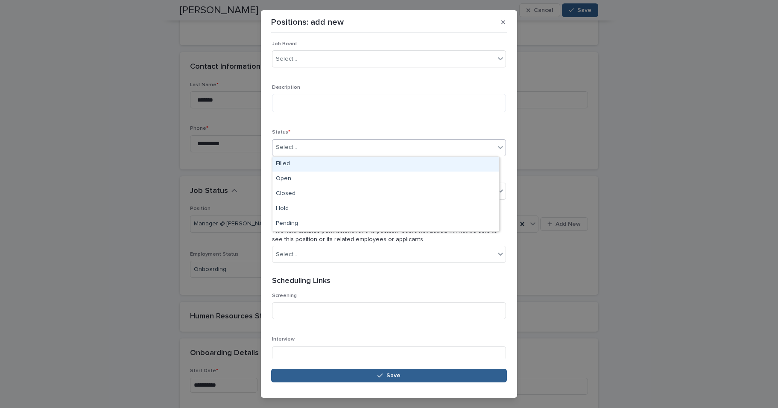
click at [343, 145] on div "Select..." at bounding box center [384, 148] width 223 height 14
click at [340, 161] on div "Filled" at bounding box center [386, 164] width 227 height 15
click at [338, 120] on div "**********" at bounding box center [389, 111] width 234 height 317
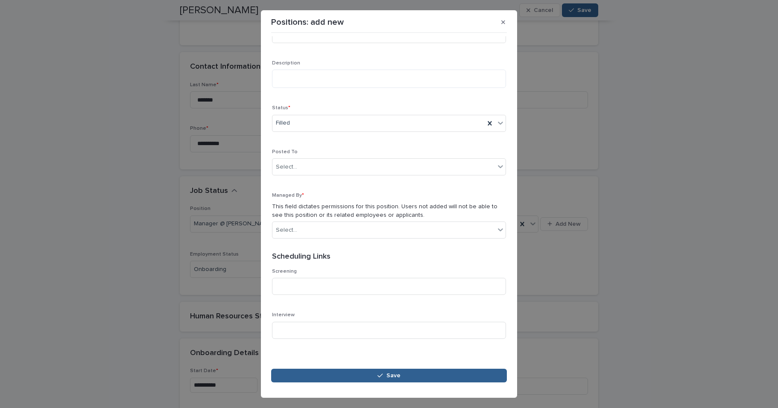
scroll to position [117, 0]
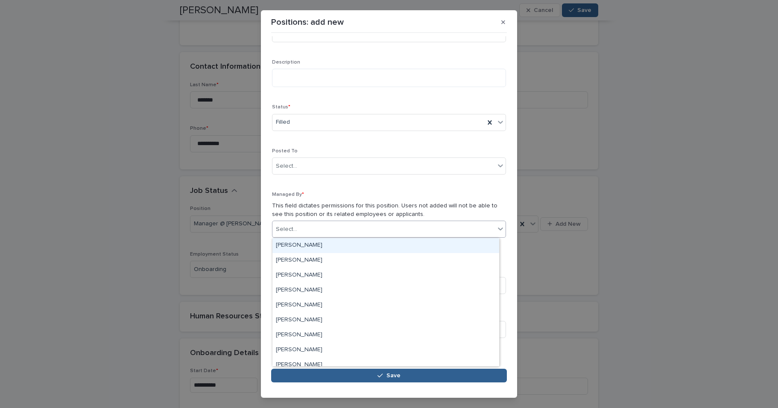
click at [346, 231] on div "Select..." at bounding box center [384, 230] width 223 height 14
type input "*******"
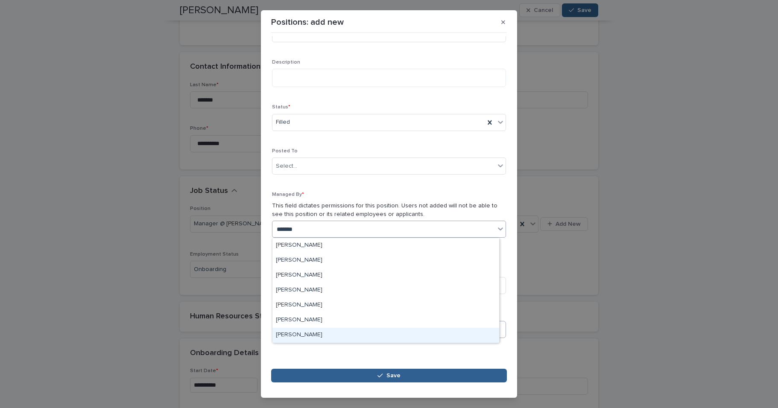
click at [320, 334] on div "[PERSON_NAME]" at bounding box center [386, 335] width 227 height 15
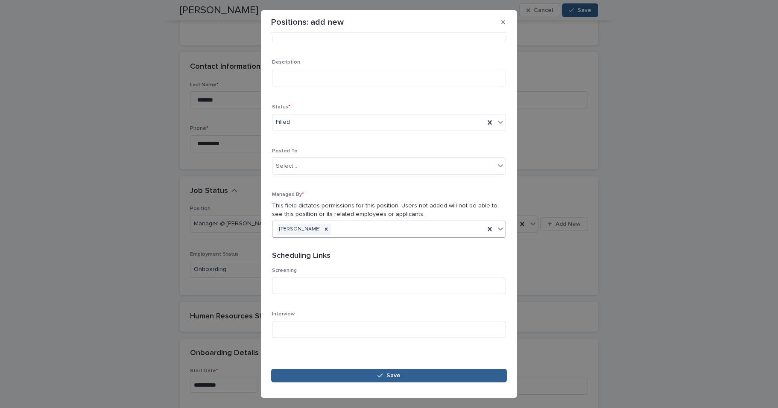
click at [349, 255] on div "Scheduling Links" at bounding box center [387, 256] width 231 height 9
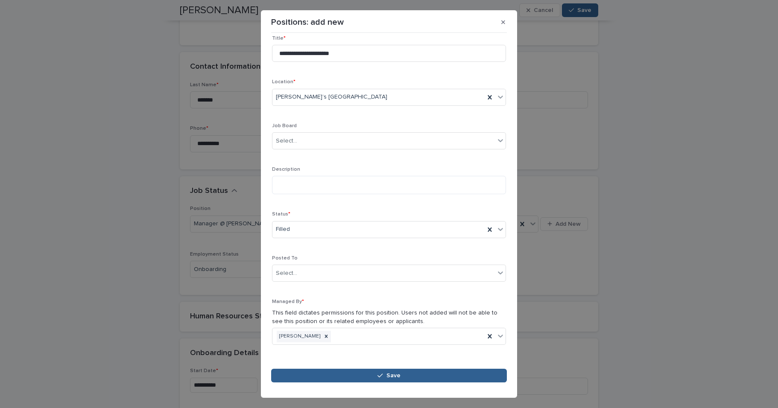
scroll to position [0, 0]
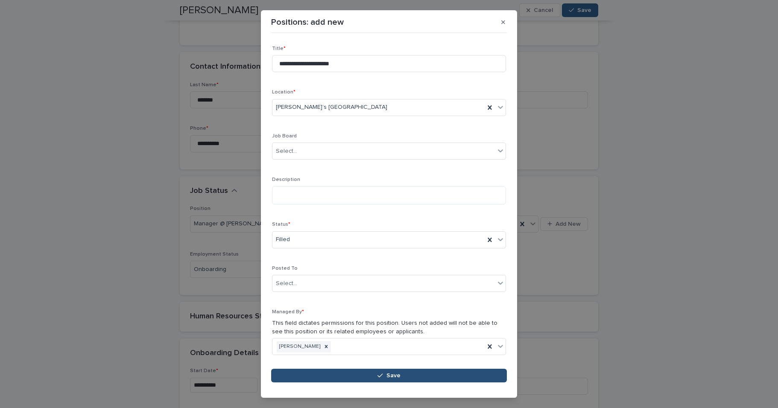
click at [407, 376] on button "Save" at bounding box center [389, 376] width 236 height 14
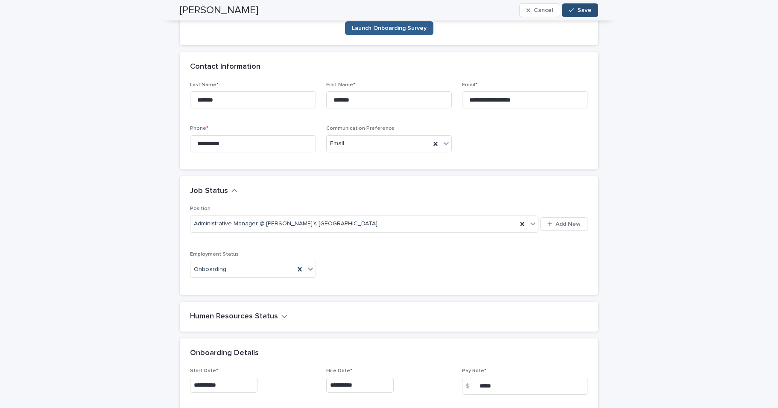
click at [587, 9] on span "Save" at bounding box center [585, 10] width 14 height 6
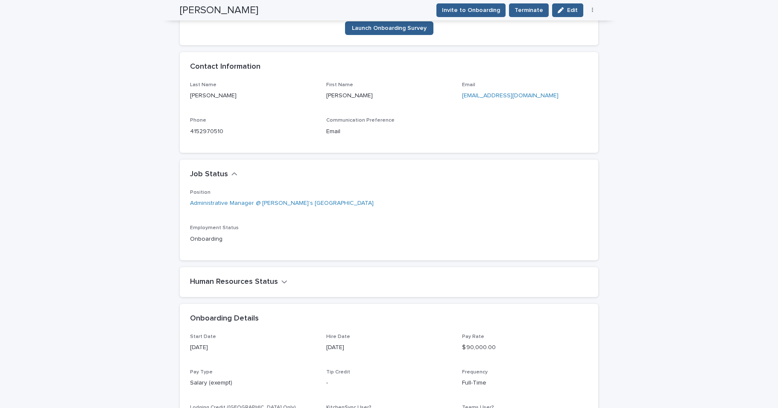
scroll to position [186, 0]
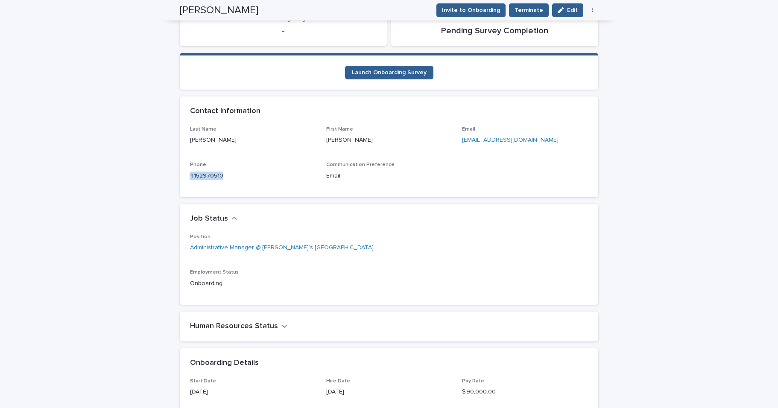
drag, startPoint x: 225, startPoint y: 163, endPoint x: 185, endPoint y: 164, distance: 40.6
click at [185, 164] on div "Last Name [PERSON_NAME] First Name [PERSON_NAME] Email [EMAIL_ADDRESS][DOMAIN_N…" at bounding box center [389, 161] width 419 height 71
copy link "4152970510"
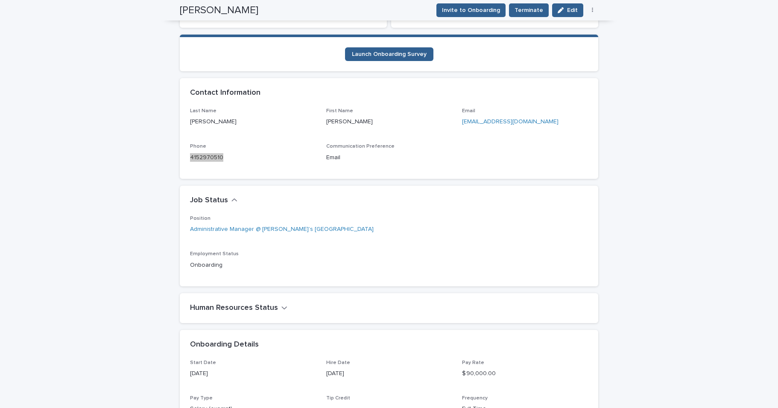
scroll to position [0, 0]
